Goal: Transaction & Acquisition: Book appointment/travel/reservation

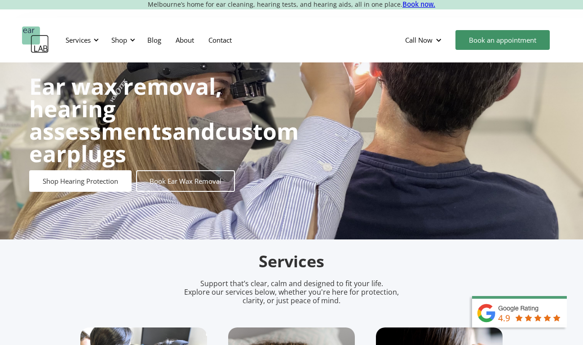
scroll to position [44, 0]
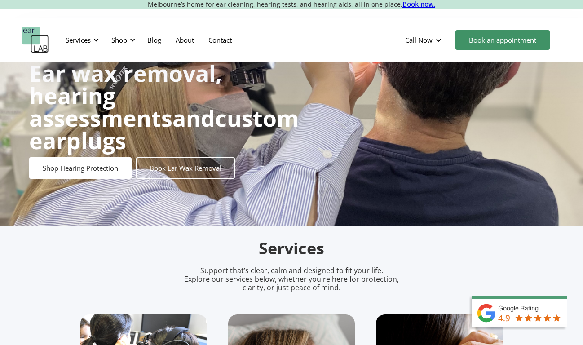
click at [216, 109] on strong "Ear wax removal, hearing assessments" at bounding box center [125, 95] width 193 height 75
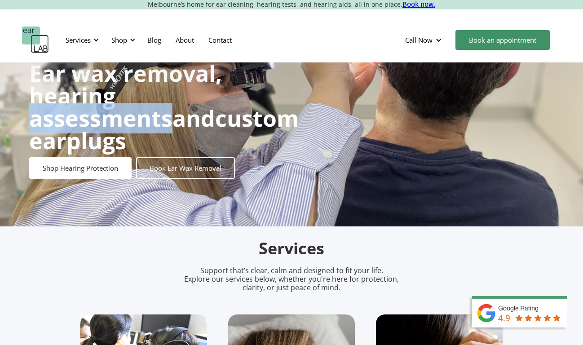
drag, startPoint x: 216, startPoint y: 109, endPoint x: 190, endPoint y: 108, distance: 26.1
click at [204, 108] on strong "Ear wax removal, hearing assessments" at bounding box center [125, 95] width 193 height 75
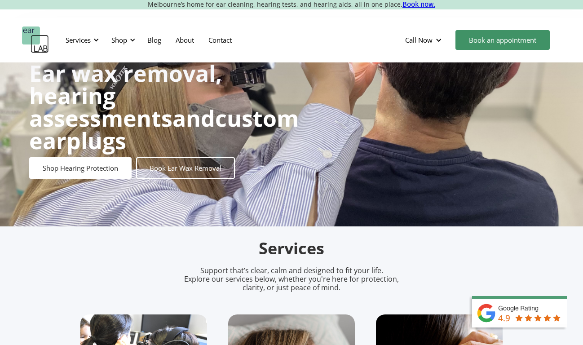
click at [188, 159] on link "Book Ear Wax Removal" at bounding box center [185, 168] width 99 height 22
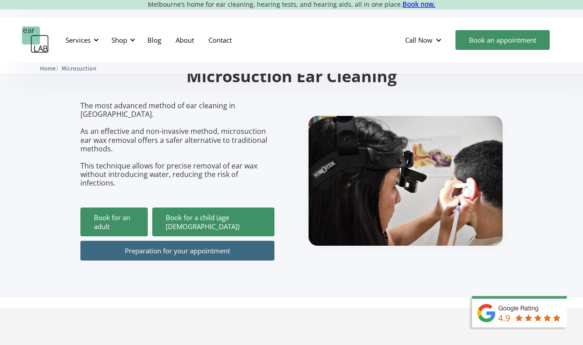
scroll to position [81, 0]
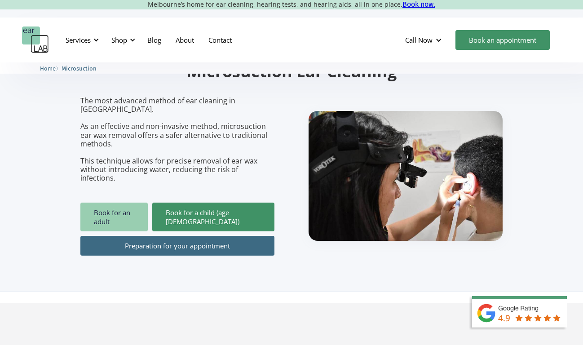
click at [125, 206] on link "Book for an adult" at bounding box center [113, 217] width 67 height 29
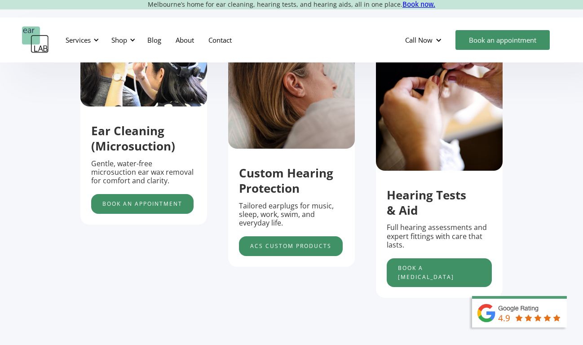
scroll to position [344, 0]
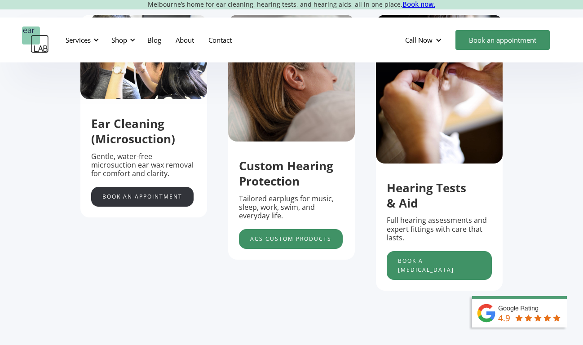
click at [155, 192] on link "Book an appointment" at bounding box center [142, 197] width 102 height 20
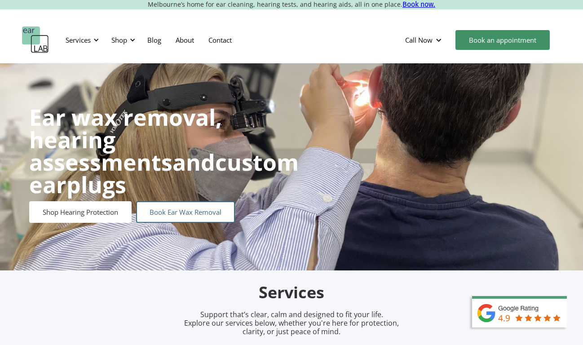
click at [178, 201] on link "Book Ear Wax Removal" at bounding box center [185, 212] width 99 height 22
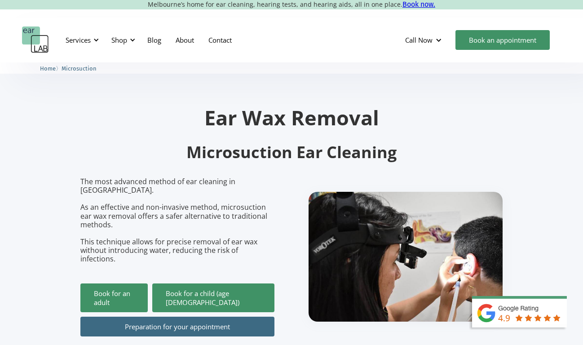
click at [157, 317] on link "Preparation for your appointment" at bounding box center [177, 327] width 194 height 20
